Goal: Navigation & Orientation: Find specific page/section

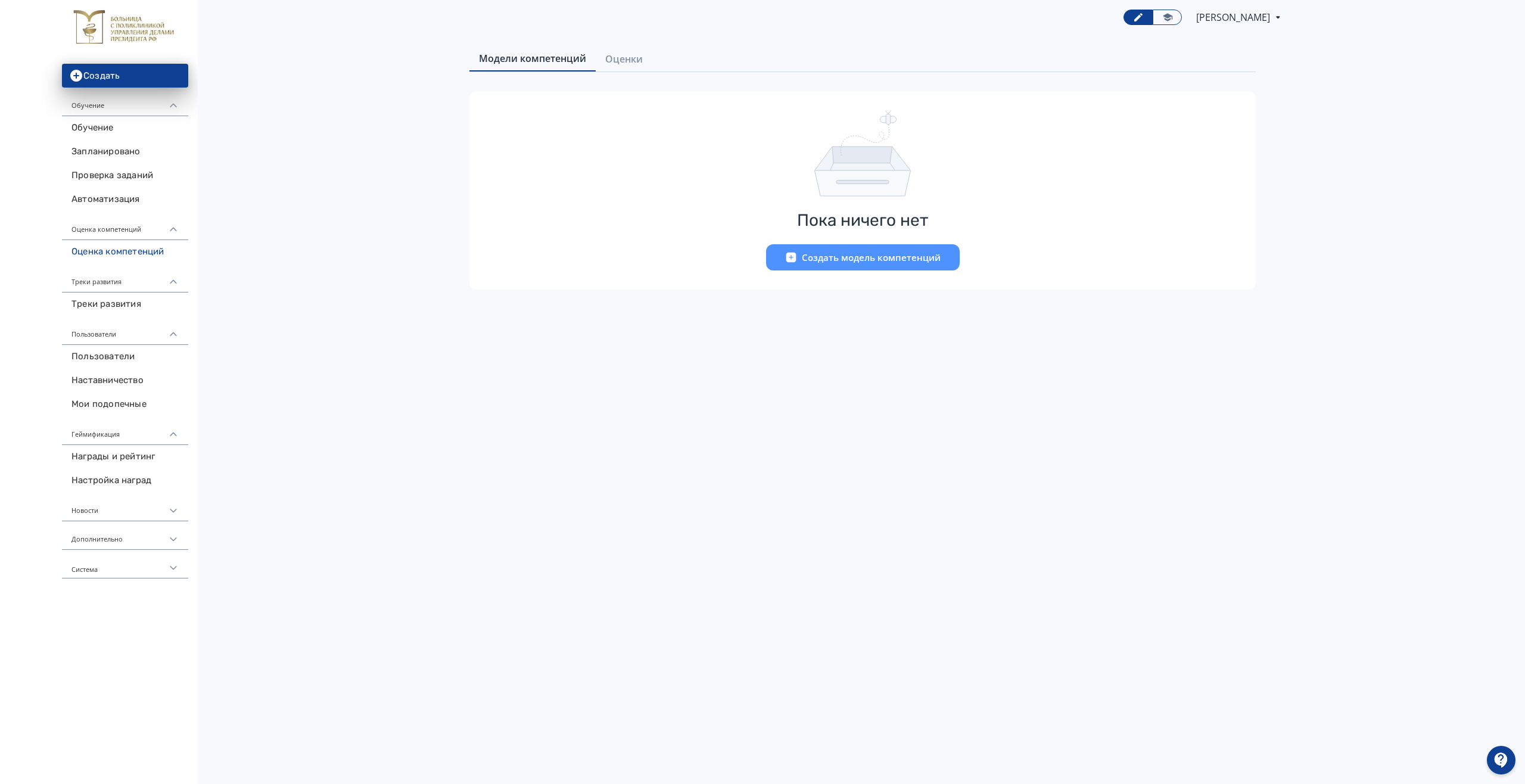
click at [118, 284] on div "Треки развития" at bounding box center [125, 278] width 126 height 28
click at [115, 311] on div "Пользователи" at bounding box center [125, 306] width 126 height 28
click at [115, 340] on div "Геймификация" at bounding box center [125, 336] width 126 height 28
click at [107, 277] on div "Треки развития" at bounding box center [125, 278] width 126 height 28
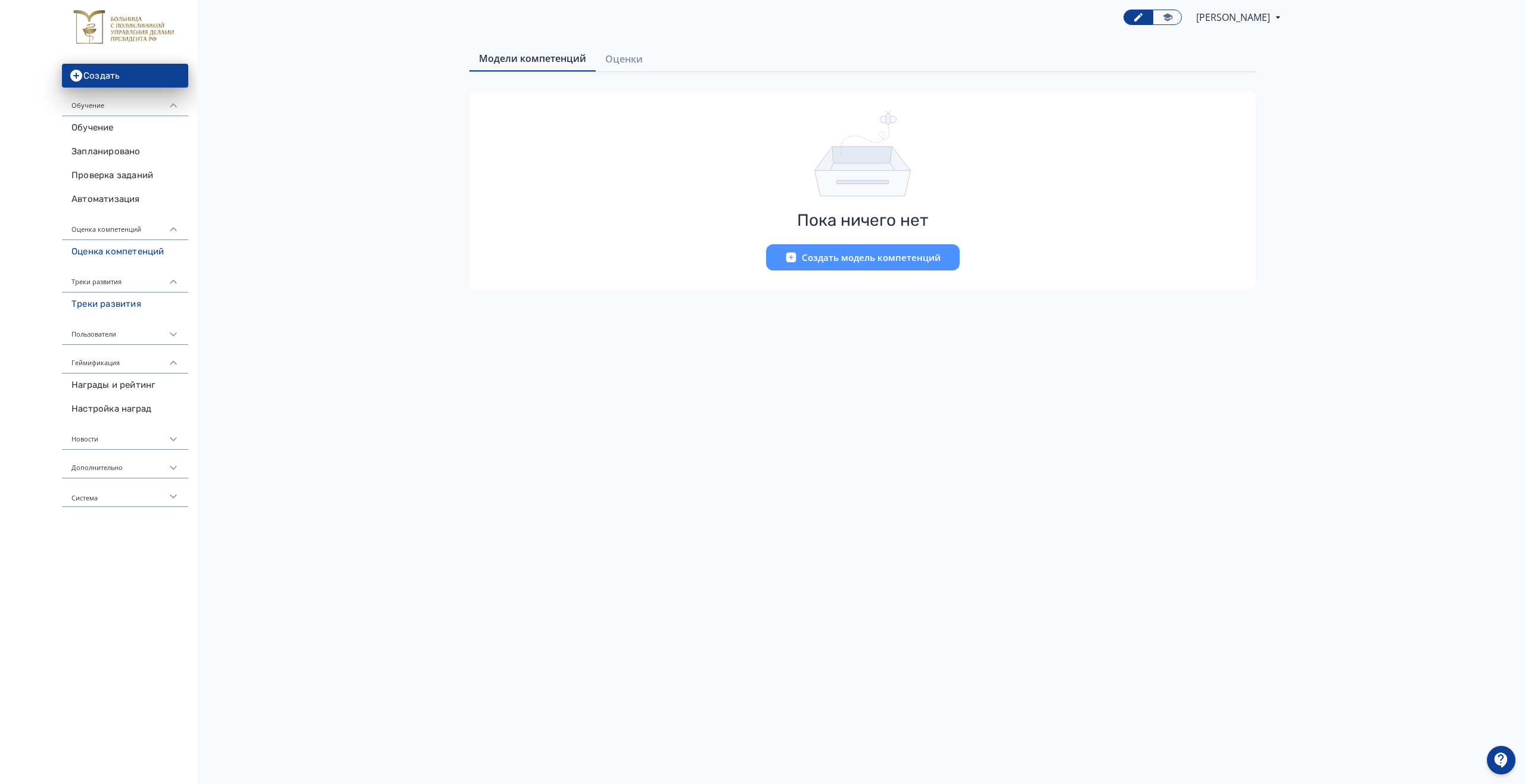
click at [101, 306] on link "Треки развития" at bounding box center [125, 304] width 126 height 24
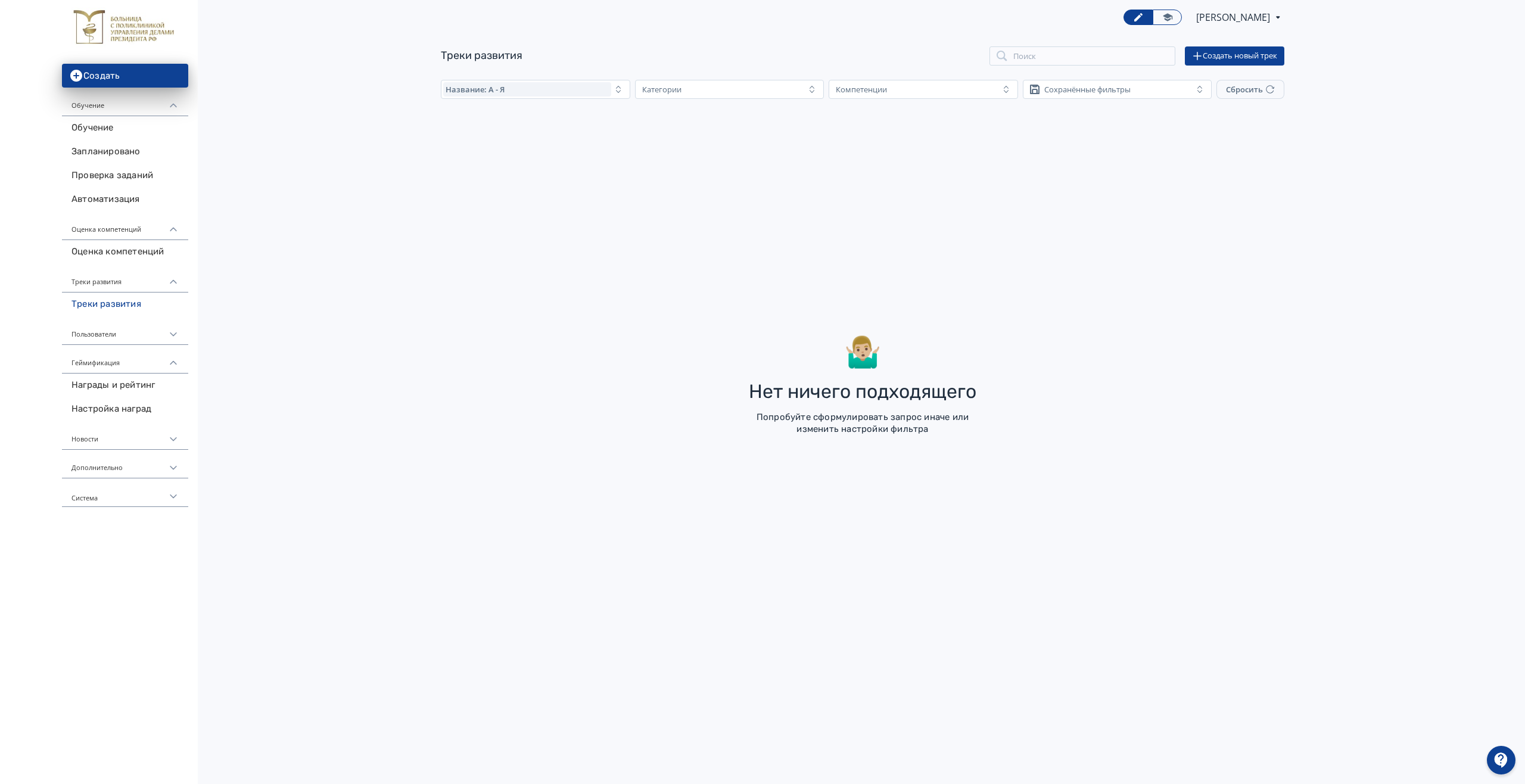
click at [110, 335] on div "Пользователи" at bounding box center [125, 331] width 126 height 28
click at [105, 358] on link "Пользователи" at bounding box center [125, 356] width 126 height 24
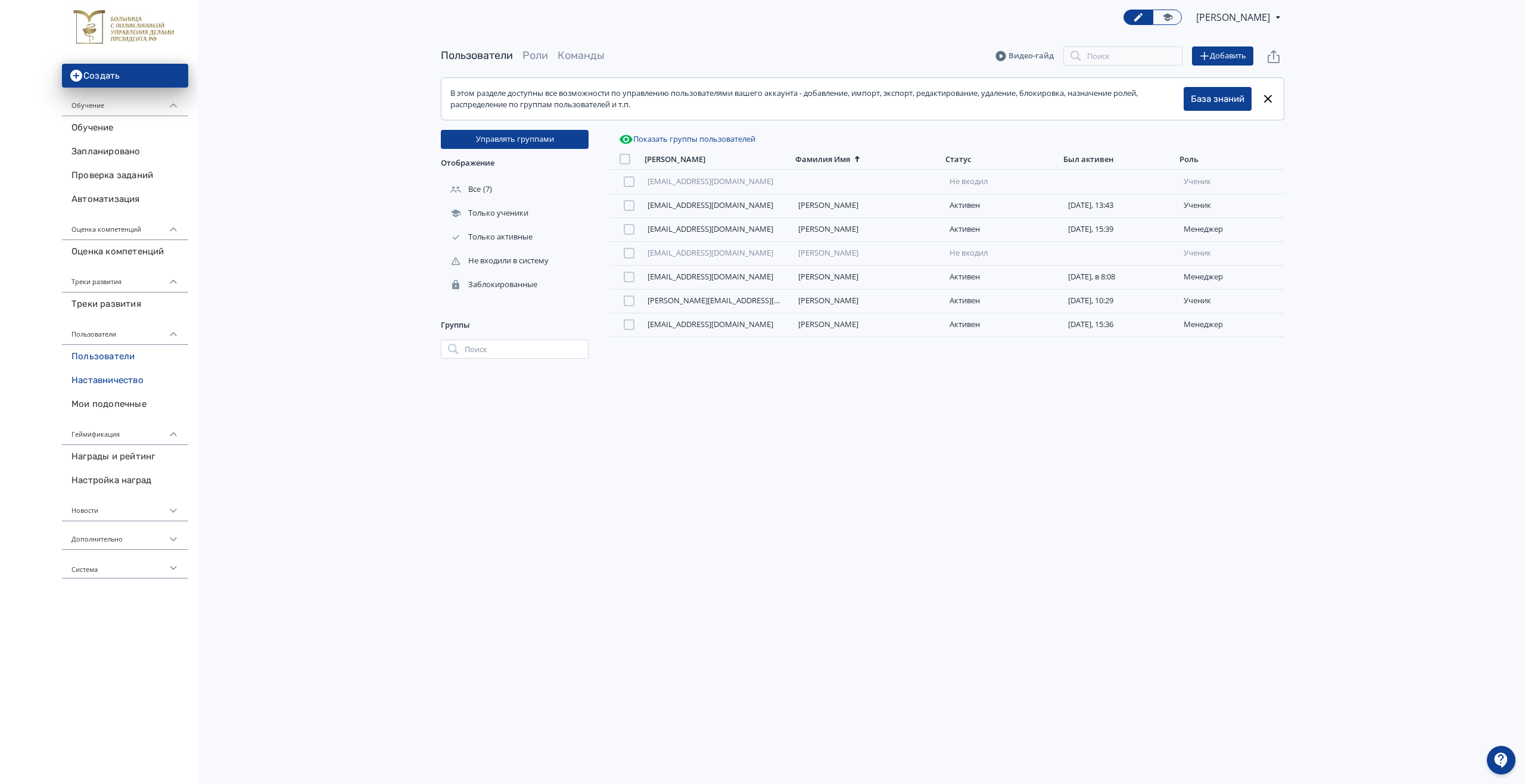
click at [135, 378] on link "Наставничество" at bounding box center [125, 380] width 126 height 24
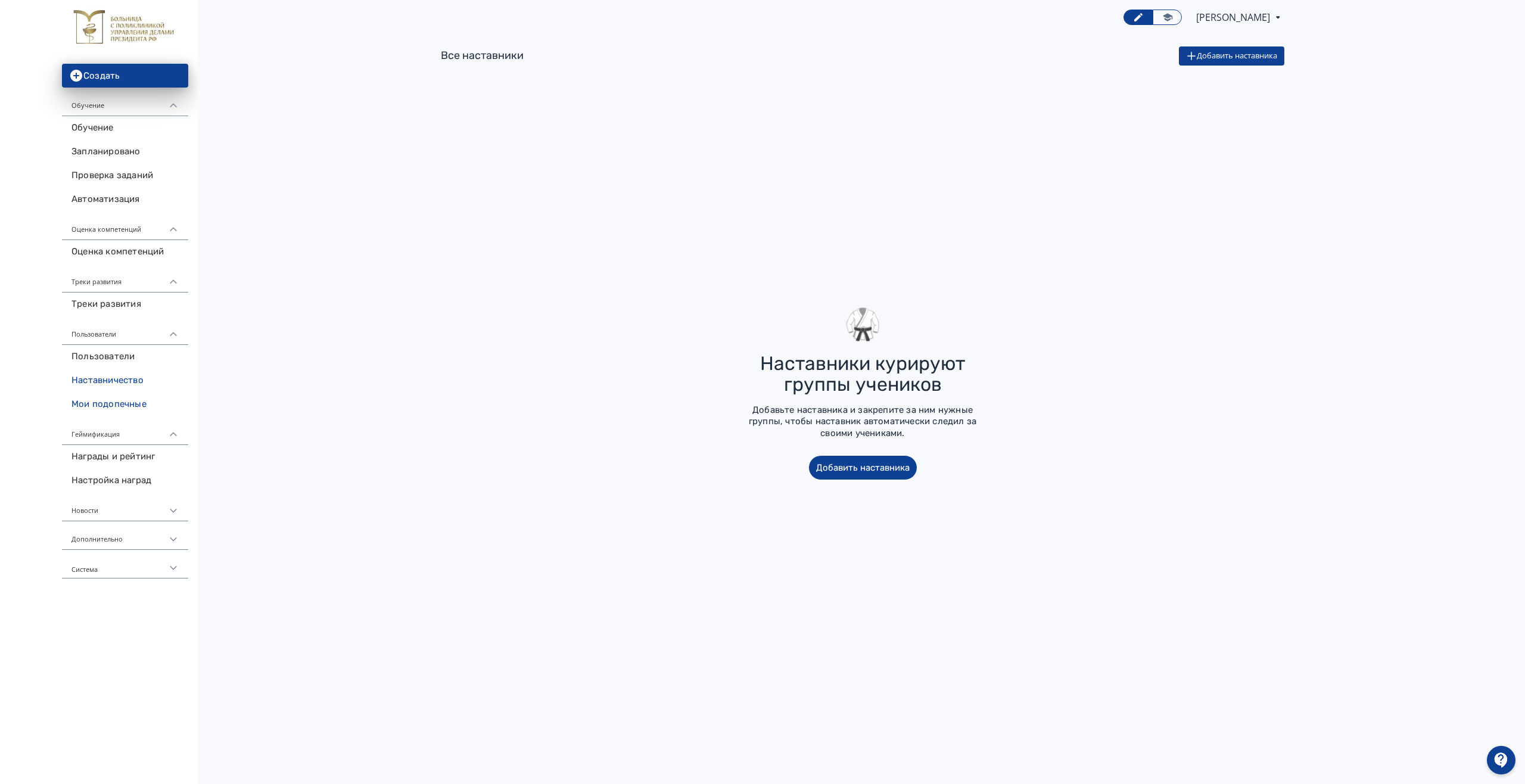
click at [121, 408] on link "Мои подопечные" at bounding box center [125, 404] width 126 height 24
